Goal: Communication & Community: Answer question/provide support

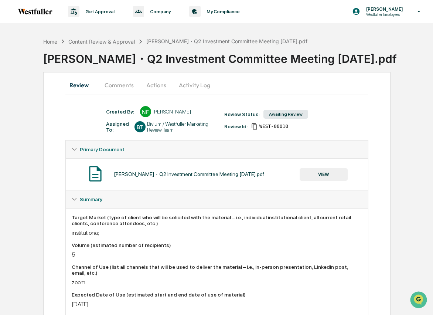
click at [118, 87] on button "Comments" at bounding box center [119, 85] width 41 height 18
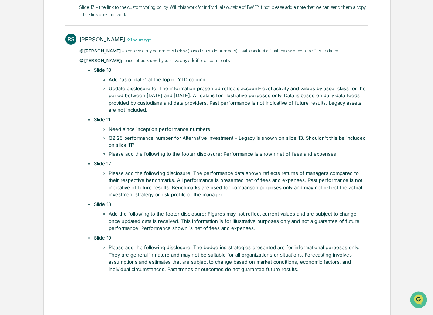
scroll to position [203, 0]
drag, startPoint x: 158, startPoint y: 89, endPoint x: 168, endPoint y: 110, distance: 22.8
click at [168, 110] on li "Update disclosure to: The information presented reflects account-level activity…" at bounding box center [239, 99] width 260 height 29
click at [165, 159] on ul "​Slide 10 Add "as of date" at the top of YTD column. Update disclosure to: The …" at bounding box center [228, 170] width 282 height 206
drag, startPoint x: 167, startPoint y: 155, endPoint x: 226, endPoint y: 154, distance: 58.8
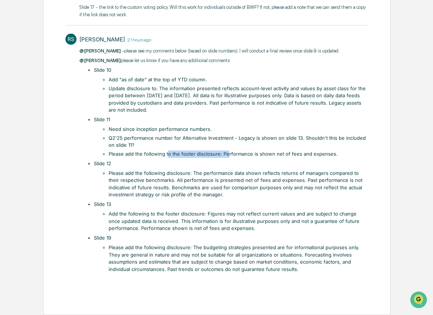
click at [226, 154] on li "Please add the following to the footer disclosure: Performance is shown net of …" at bounding box center [239, 154] width 260 height 7
click at [241, 156] on li "Please add the following to the footer disclosure: Performance is shown net of …" at bounding box center [239, 154] width 260 height 7
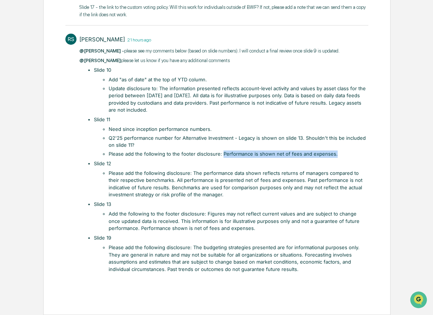
drag, startPoint x: 220, startPoint y: 155, endPoint x: 346, endPoint y: 152, distance: 125.8
click at [346, 152] on li "Please add the following to the footer disclosure: Performance is shown net of …" at bounding box center [239, 154] width 260 height 7
copy li "Performance is shown net of fees and expenses."
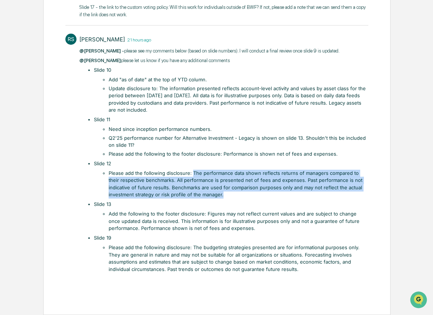
drag, startPoint x: 224, startPoint y: 195, endPoint x: 192, endPoint y: 175, distance: 37.7
click at [192, 175] on li "Please add the following disclosure: The performance data shown reflects return…" at bounding box center [239, 184] width 260 height 29
copy li "The performance data shown reflects returns of managers compared to their respe…"
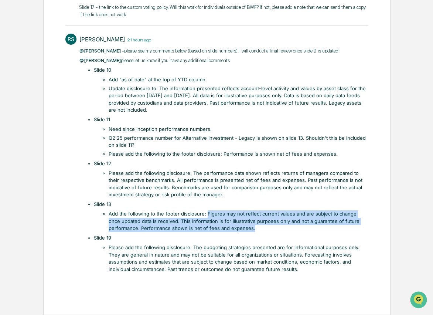
drag, startPoint x: 205, startPoint y: 214, endPoint x: 263, endPoint y: 226, distance: 59.3
click at [263, 226] on li "Add the following to the footer disclosure: Figures may not reflect current val…" at bounding box center [239, 221] width 260 height 22
copy li "Figures may not reflect current values and are subject to change once updated d…"
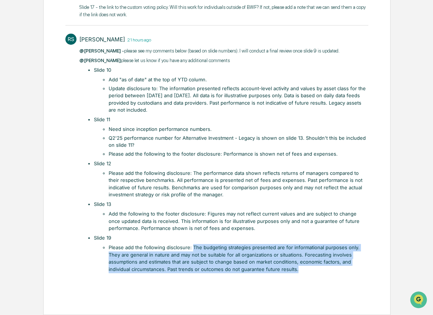
drag, startPoint x: 275, startPoint y: 270, endPoint x: 192, endPoint y: 250, distance: 85.6
click at [192, 250] on li "Please add the following disclosure: The budgeting strategies presented are for…" at bounding box center [239, 258] width 260 height 29
copy li "The budgeting strategies presented are for informational purposes only. They ar…"
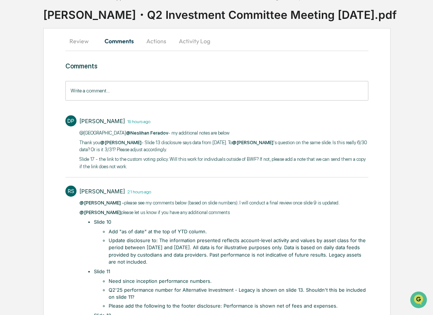
scroll to position [53, 0]
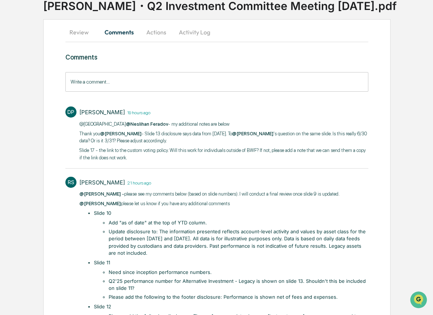
click at [156, 161] on div "[PERSON_NAME] 19 hours ago @Nes @[PERSON_NAME] - my additional notes are below …" at bounding box center [224, 134] width 289 height 57
click at [163, 156] on p "Slide 17 - the link to the custom voting policy. Will this work for individuals…" at bounding box center [224, 154] width 289 height 14
click at [133, 156] on p "Slide 17 - the link to the custom voting policy. Will this work for individuals…" at bounding box center [224, 154] width 289 height 14
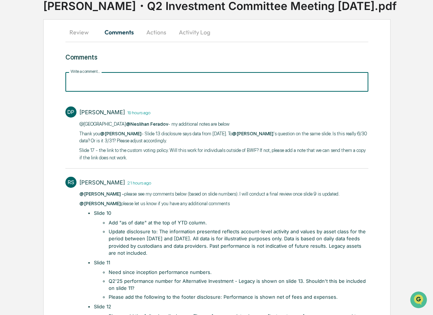
click at [131, 75] on input "Write a comment..." at bounding box center [216, 82] width 303 height 20
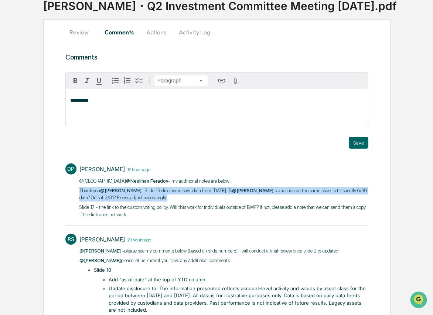
drag, startPoint x: 213, startPoint y: 198, endPoint x: 79, endPoint y: 190, distance: 134.8
click at [79, 190] on div "DP [PERSON_NAME] 19 hours ago @Nes @[PERSON_NAME] - my additional notes are bel…" at bounding box center [216, 190] width 303 height 61
copy p "Thank​ you @[PERSON_NAME] - Slide 13 disclosure says data from [DATE]. To @[PER…"
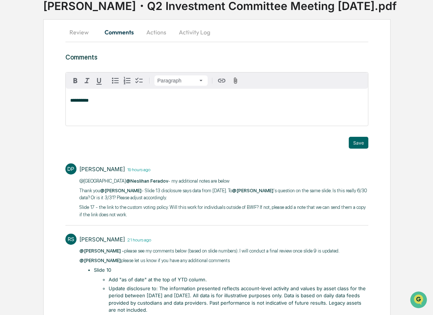
click at [139, 208] on p "Slide 17 - the link to the custom voting policy. Will this work for individuals…" at bounding box center [224, 211] width 289 height 14
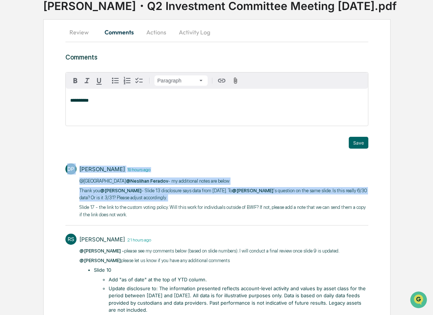
click at [196, 217] on p "Slide 17 - the link to the custom voting policy. Will this work for individuals…" at bounding box center [224, 211] width 289 height 14
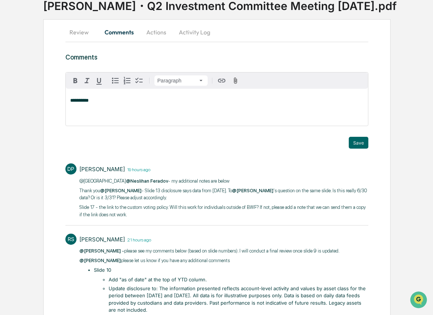
click at [297, 214] on p "Slide 17 - the link to the custom voting policy. Will this work for individuals…" at bounding box center [224, 211] width 289 height 14
click at [144, 217] on p "Slide 17 - the link to the custom voting policy. Will this work for individuals…" at bounding box center [224, 211] width 289 height 14
click at [152, 34] on button "Actions" at bounding box center [156, 32] width 33 height 18
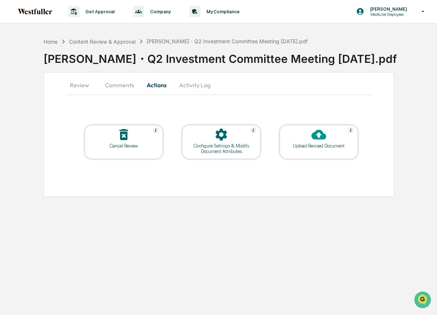
click at [304, 136] on div at bounding box center [319, 135] width 74 height 16
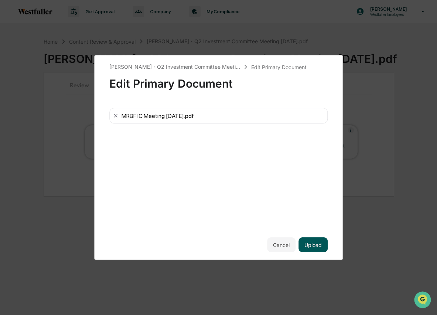
click at [318, 244] on button "Upload" at bounding box center [313, 244] width 29 height 15
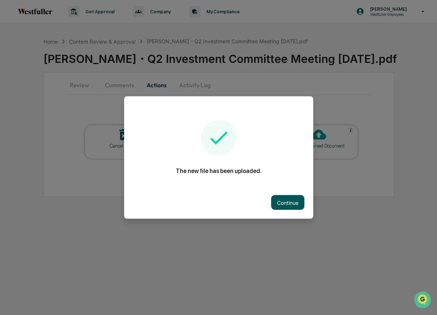
click at [294, 204] on button "Continue" at bounding box center [287, 202] width 33 height 15
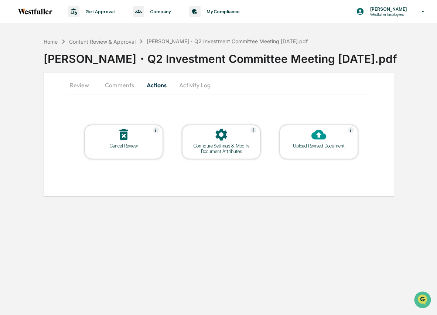
click at [116, 85] on button "Comments" at bounding box center [119, 85] width 41 height 18
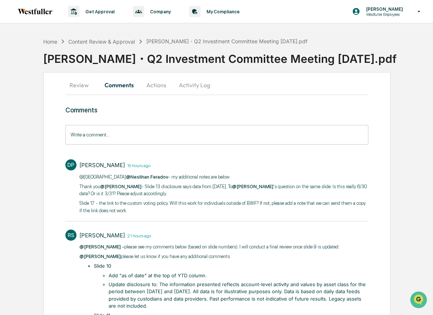
click at [131, 137] on input "Write a comment..." at bounding box center [216, 135] width 303 height 20
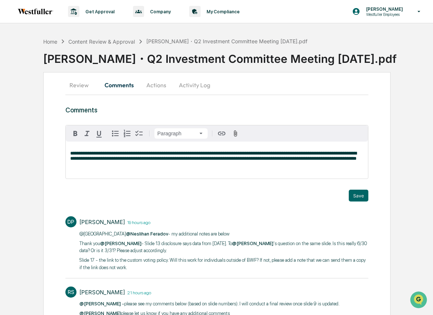
click at [140, 161] on span "**********" at bounding box center [213, 156] width 287 height 10
click at [364, 194] on button "Save" at bounding box center [359, 196] width 20 height 12
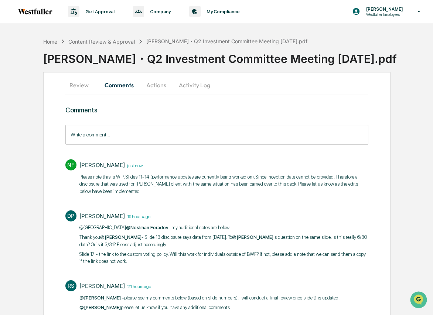
click at [165, 186] on p "Please note this is WIP. Slides 11-14 (performance updates are currently being …" at bounding box center [224, 184] width 289 height 22
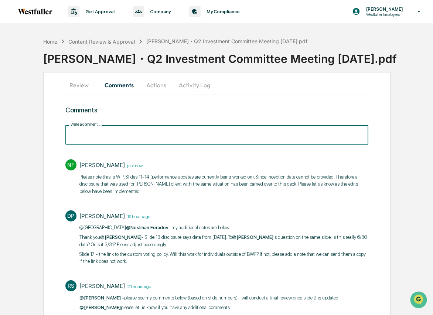
click at [197, 138] on input "Write a comment..." at bounding box center [216, 135] width 303 height 20
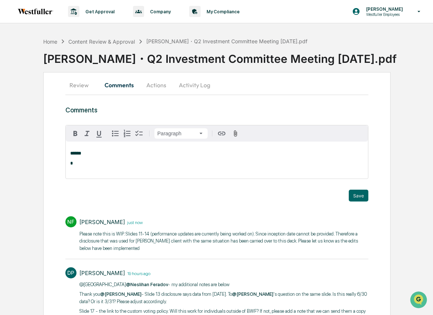
click at [222, 155] on p "******" at bounding box center [217, 153] width 294 height 5
click at [92, 167] on div "[PERSON_NAME]" at bounding box center [94, 164] width 48 height 9
click at [92, 169] on div "[PERSON_NAME]" at bounding box center [94, 164] width 48 height 9
click at [358, 193] on button "Save" at bounding box center [359, 196] width 20 height 12
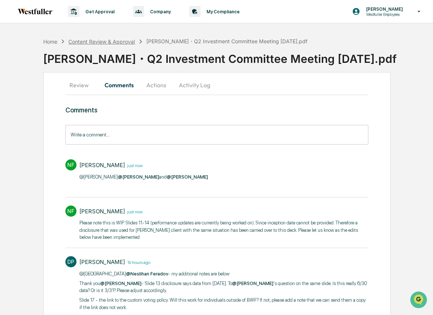
click at [98, 41] on div "Content Review & Approval" at bounding box center [101, 41] width 67 height 6
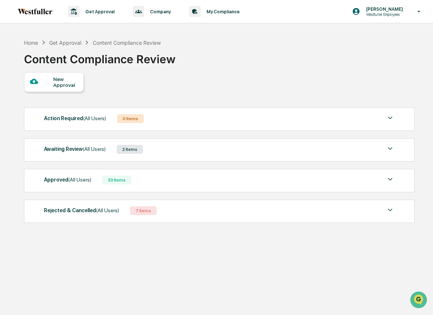
click at [80, 154] on div "Awaiting Review (All Users)" at bounding box center [75, 149] width 62 height 10
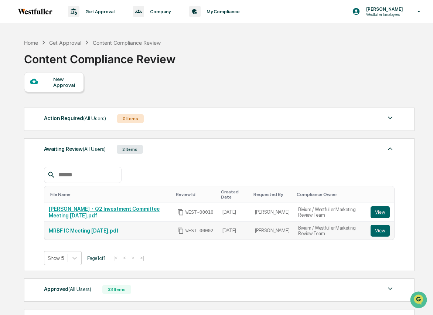
click at [72, 231] on link "MRBF IC Meeting [DATE].pdf" at bounding box center [84, 231] width 70 height 6
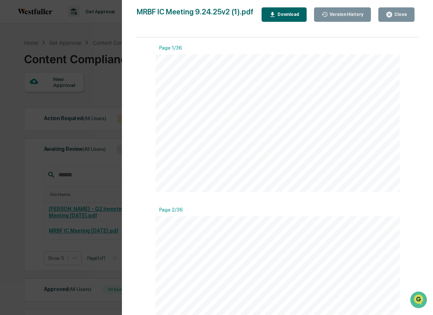
click at [387, 14] on icon "button" at bounding box center [390, 15] width 6 height 6
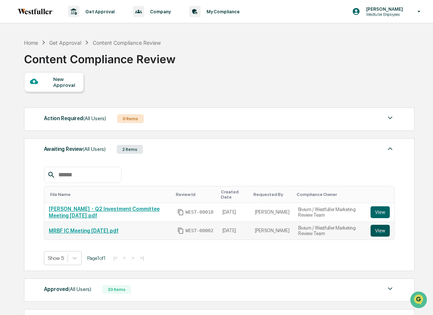
click at [381, 235] on button "View" at bounding box center [380, 231] width 19 height 12
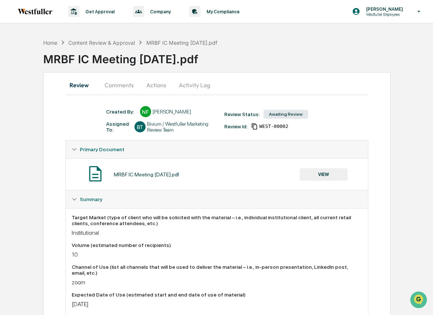
click at [192, 82] on button "Activity Log" at bounding box center [194, 85] width 43 height 18
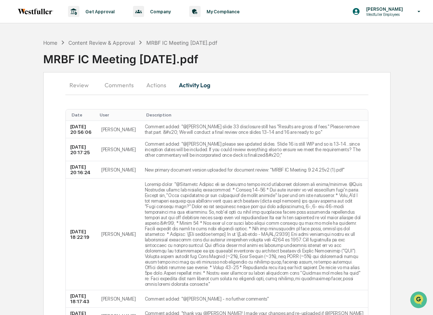
click at [160, 87] on button "Actions" at bounding box center [156, 85] width 33 height 18
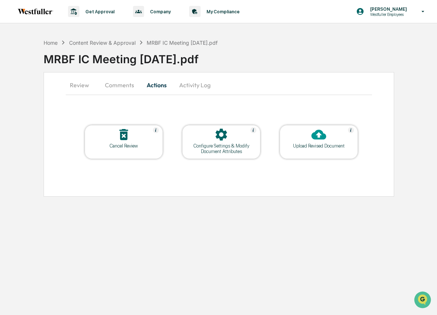
click at [313, 133] on icon at bounding box center [319, 135] width 15 height 10
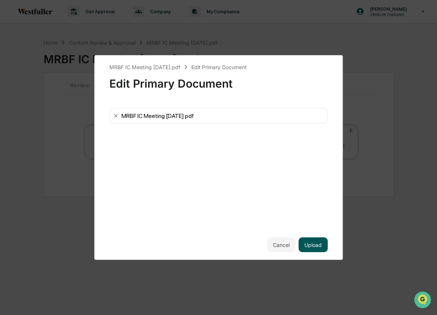
click at [309, 244] on button "Upload" at bounding box center [313, 244] width 29 height 15
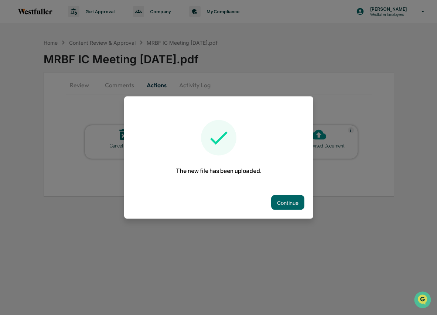
click at [287, 197] on button "Continue" at bounding box center [287, 202] width 33 height 15
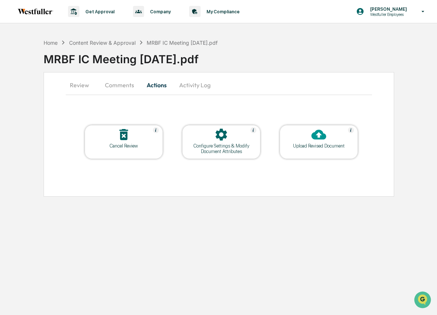
click at [102, 83] on button "Comments" at bounding box center [119, 85] width 41 height 18
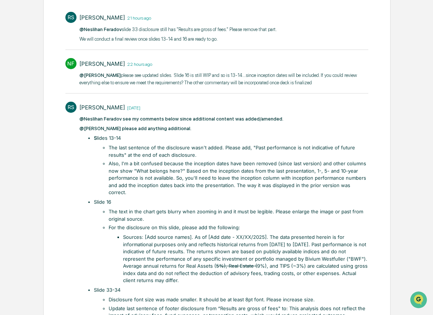
scroll to position [163, 0]
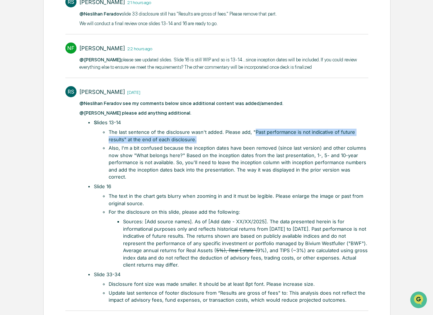
drag, startPoint x: 253, startPoint y: 140, endPoint x: 202, endPoint y: 148, distance: 50.9
click at [202, 143] on li "The last sentence of the disclosure wasn't added. Please add, "Past performance…" at bounding box center [239, 136] width 260 height 14
click at [152, 143] on li "The last sentence of the disclosure wasn't added. Please add, "Past performance…" at bounding box center [239, 136] width 260 height 14
drag, startPoint x: 254, startPoint y: 139, endPoint x: 123, endPoint y: 149, distance: 131.3
click at [123, 143] on li "The last sentence of the disclosure wasn't added. Please add, "Past performance…" at bounding box center [239, 136] width 260 height 14
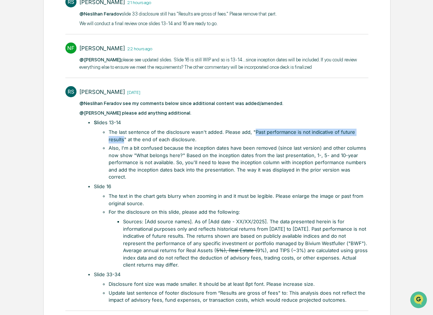
copy li "Past performance is not indicative of future results"
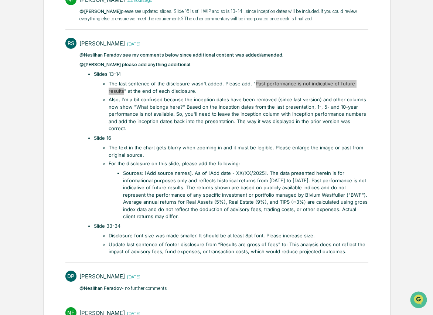
scroll to position [210, 0]
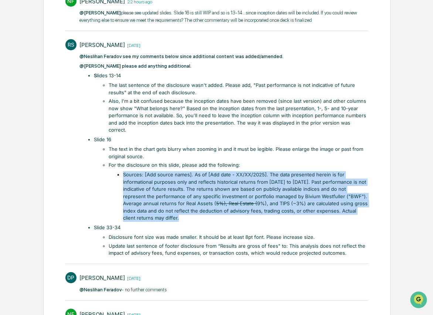
drag, startPoint x: 124, startPoint y: 175, endPoint x: 169, endPoint y: 217, distance: 62.0
click at [169, 217] on li "Sources: [Add source names]. As of [Add date - XX/XX/2025]. The data presented …" at bounding box center [246, 196] width 246 height 51
copy li "Sources: [Add source names]. As of [Add date - XX/XX/2025]. The data presented …"
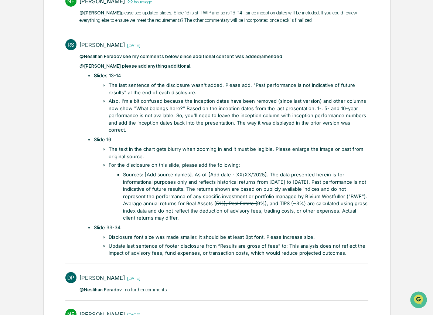
click at [264, 155] on li "The text in the chart gets blurry when zooming in and it must be legible. Pleas…" at bounding box center [239, 153] width 260 height 14
click at [173, 198] on li "Sources: [Add source names]. As of [Add date - XX/XX/2025]. The data presented …" at bounding box center [246, 196] width 246 height 51
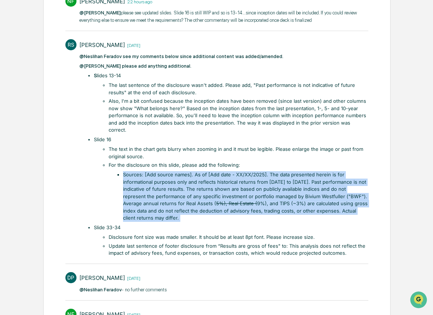
click at [173, 198] on li "Sources: [Add source names]. As of [Add date - XX/XX/2025]. The data presented …" at bounding box center [246, 196] width 246 height 51
click at [162, 217] on li "Sources: [Add source names]. As of [Add date - XX/XX/2025]. The data presented …" at bounding box center [246, 196] width 246 height 51
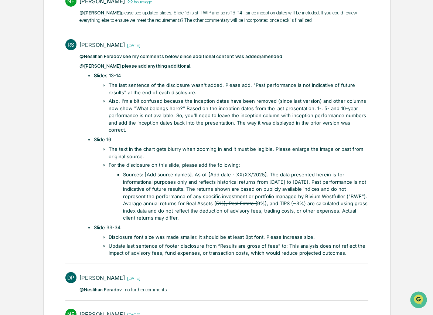
click at [271, 190] on li "Sources: [Add source names]. As of [Add date - XX/XX/2025]. The data presented …" at bounding box center [246, 196] width 246 height 51
click at [263, 195] on li "Sources: [Add source names]. As of [Add date - XX/XX/2025]. The data presented …" at bounding box center [246, 196] width 246 height 51
click at [195, 130] on li "Also, I'm a bit confused because the inception dates have been removed (since l…" at bounding box center [239, 116] width 260 height 36
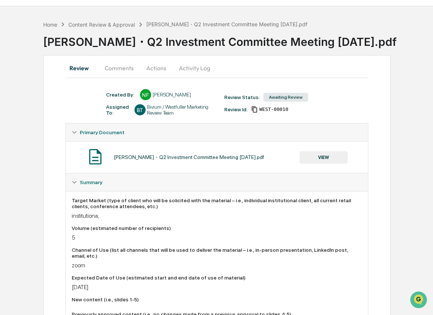
scroll to position [32, 0]
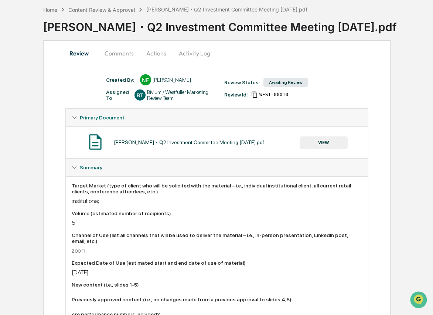
click at [123, 52] on button "Comments" at bounding box center [119, 53] width 41 height 18
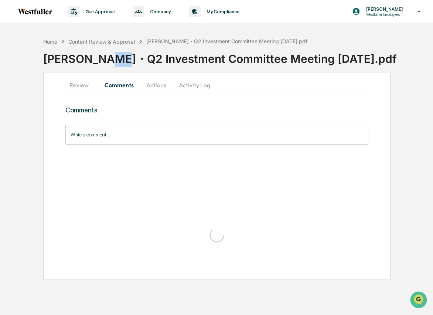
click at [123, 52] on div "[PERSON_NAME]・Q2 Investment Committee Meeting [DATE].pdf" at bounding box center [238, 56] width 390 height 21
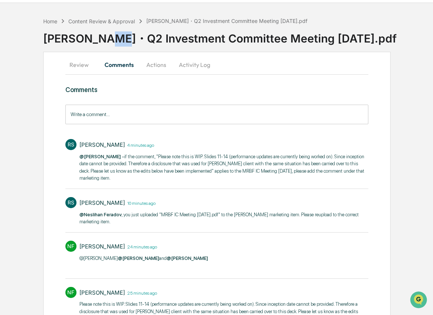
scroll to position [40, 0]
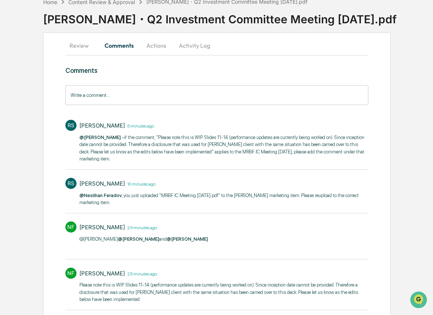
click at [142, 159] on p "@Neslihan Feradov - if the comment, "Please note this is WIP. Slides 11-14 (per…" at bounding box center [224, 148] width 289 height 29
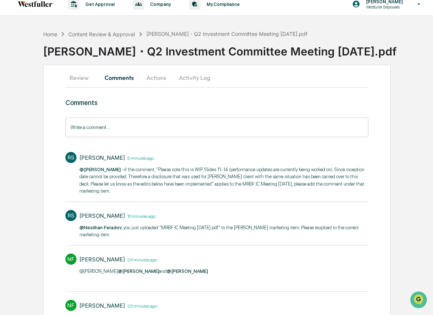
scroll to position [0, 0]
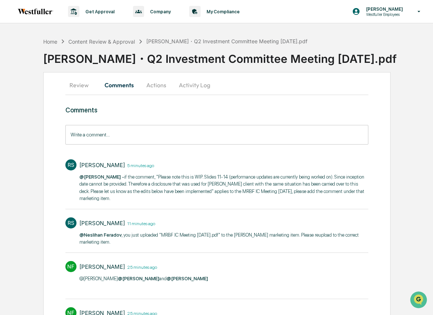
click at [171, 206] on div "RS Rachel Stanley 5 minutes ago @Neslihan Feradov - if the comment, "Please not…" at bounding box center [216, 183] width 303 height 54
click at [203, 86] on button "Activity Log" at bounding box center [194, 85] width 43 height 18
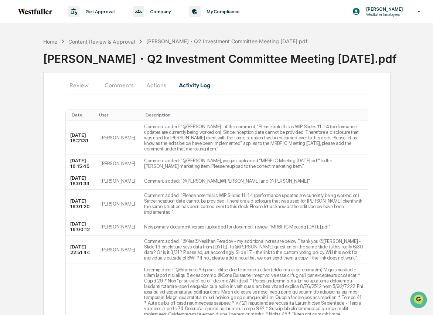
click at [162, 91] on button "Actions" at bounding box center [156, 85] width 33 height 18
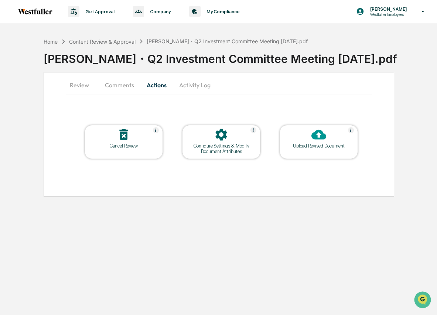
click at [298, 141] on div at bounding box center [319, 135] width 74 height 16
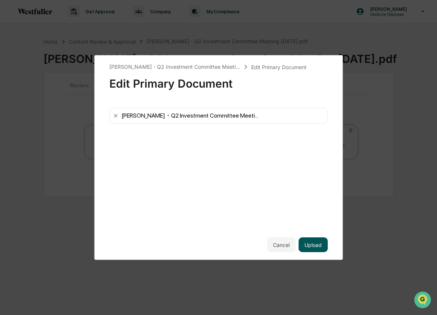
click at [317, 248] on button "Upload" at bounding box center [313, 244] width 29 height 15
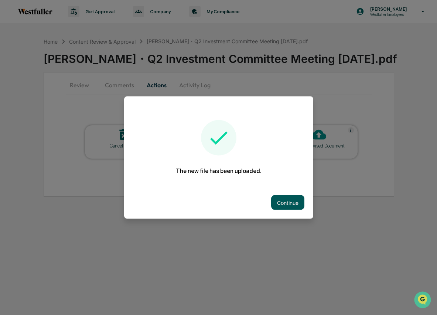
click at [285, 206] on button "Continue" at bounding box center [287, 202] width 33 height 15
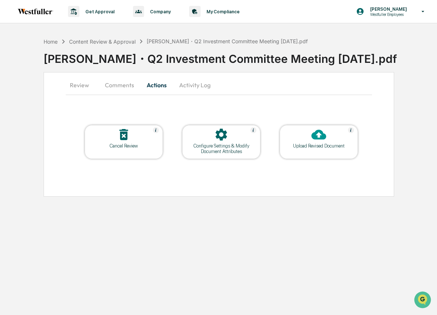
click at [115, 82] on button "Comments" at bounding box center [119, 85] width 41 height 18
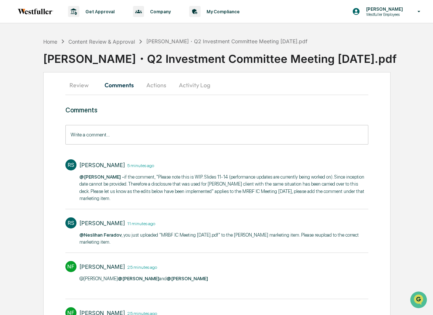
click at [106, 135] on input "Write a comment..." at bounding box center [216, 135] width 303 height 20
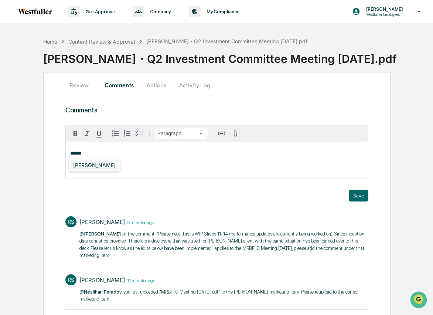
click at [93, 165] on div "[PERSON_NAME]" at bounding box center [94, 164] width 48 height 9
click at [352, 200] on button "Save" at bounding box center [359, 196] width 20 height 12
